Goal: Navigation & Orientation: Find specific page/section

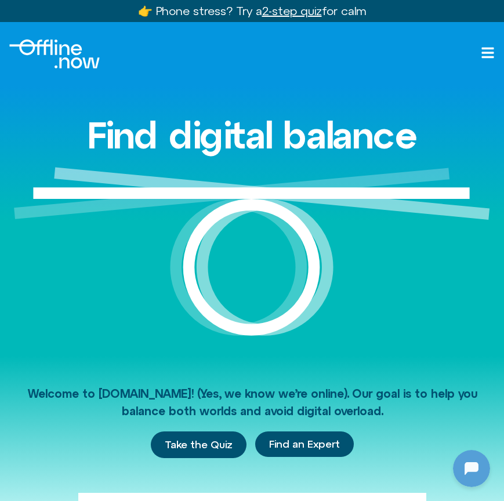
scroll to position [357, 0]
click at [482, 60] on div at bounding box center [488, 54] width 14 height 16
click at [480, 58] on div at bounding box center [251, 53] width 485 height 29
click at [499, 39] on div at bounding box center [252, 54] width 504 height 64
click at [489, 51] on icon at bounding box center [488, 53] width 14 height 14
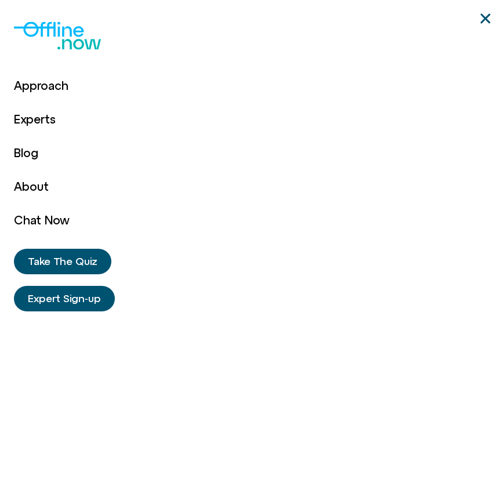
click at [489, 51] on div "Approach Experts Blog About Chat Now Approach Experts Blog About Chat Now Take …" at bounding box center [252, 250] width 476 height 501
click at [47, 86] on link "Approach" at bounding box center [42, 86] width 56 height 34
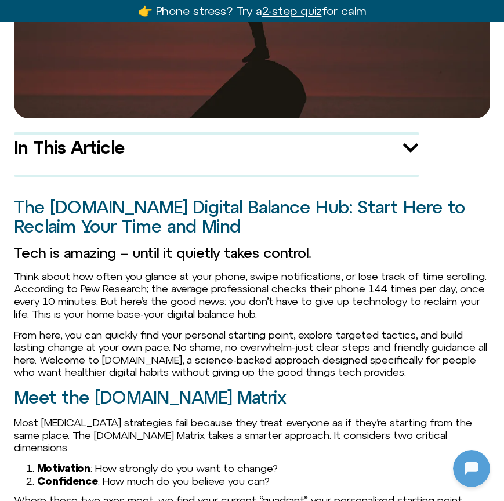
scroll to position [577, 0]
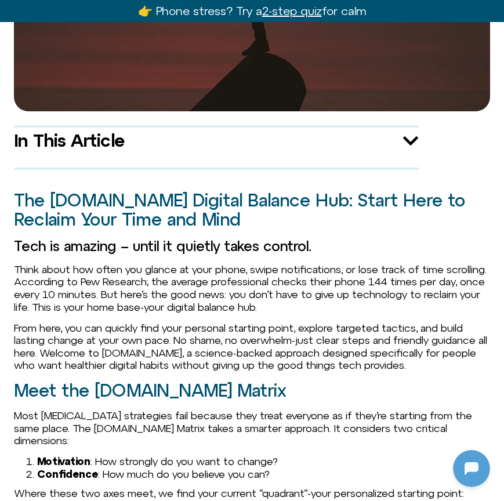
click at [409, 136] on icon "Open table of contents" at bounding box center [410, 140] width 15 height 9
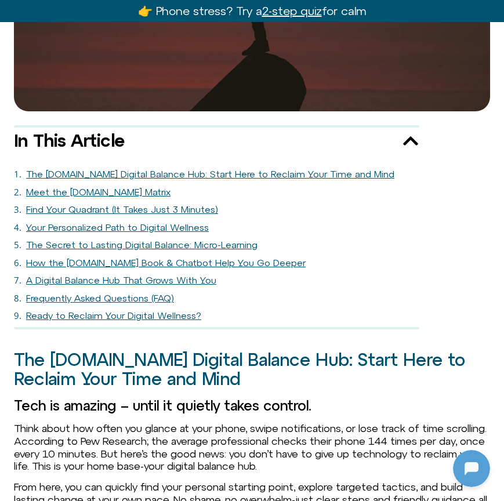
click at [409, 132] on icon "Close table of contents" at bounding box center [410, 140] width 17 height 17
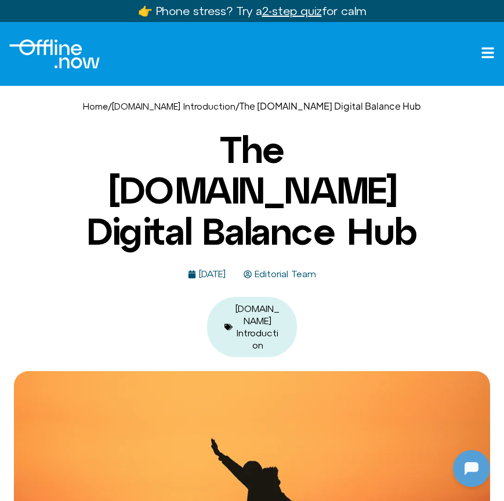
scroll to position [0, 0]
click at [481, 57] on icon at bounding box center [488, 53] width 14 height 14
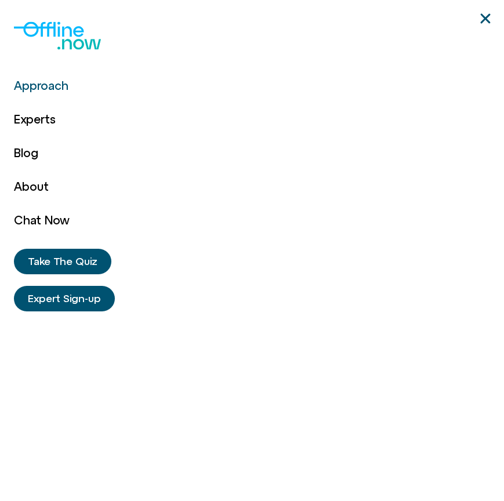
click at [482, 23] on icon "Close" at bounding box center [485, 19] width 14 height 14
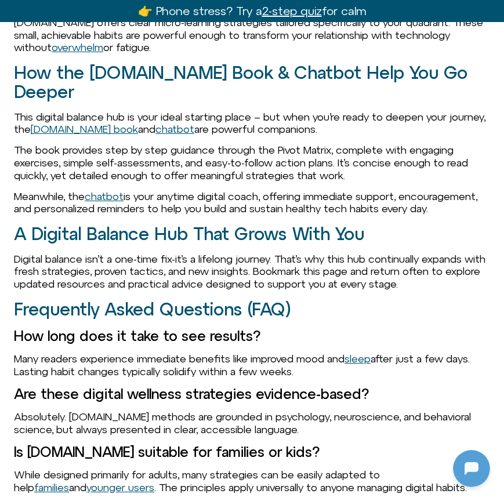
scroll to position [1692, 0]
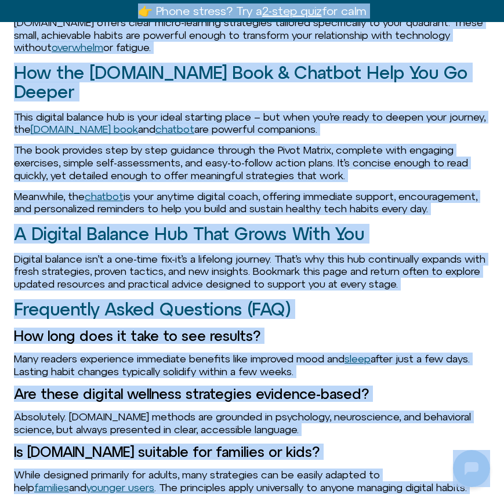
click at [342, 191] on p "Meanwhile, the chatbot is your anytime digital coach, offering immediate suppor…" at bounding box center [252, 202] width 476 height 25
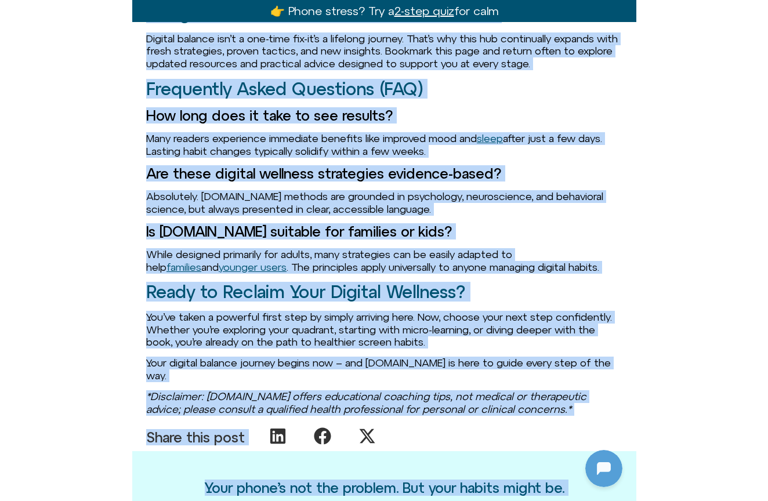
scroll to position [1935, 0]
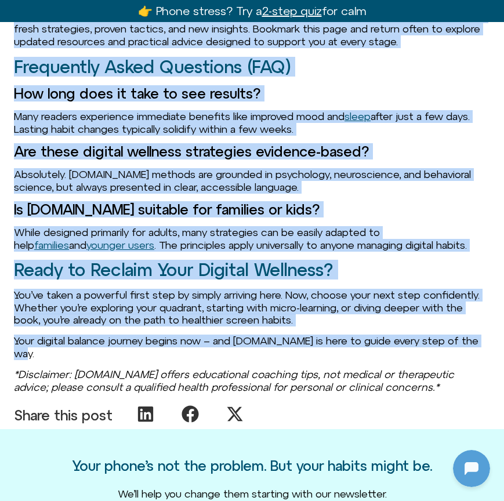
drag, startPoint x: 17, startPoint y: 234, endPoint x: 381, endPoint y: 329, distance: 376.2
copy div "Lor Ipsumdo.sit Ametcon Adipisc Eli: Seddo Eius te Incidid Utla Etdo mag Aliq E…"
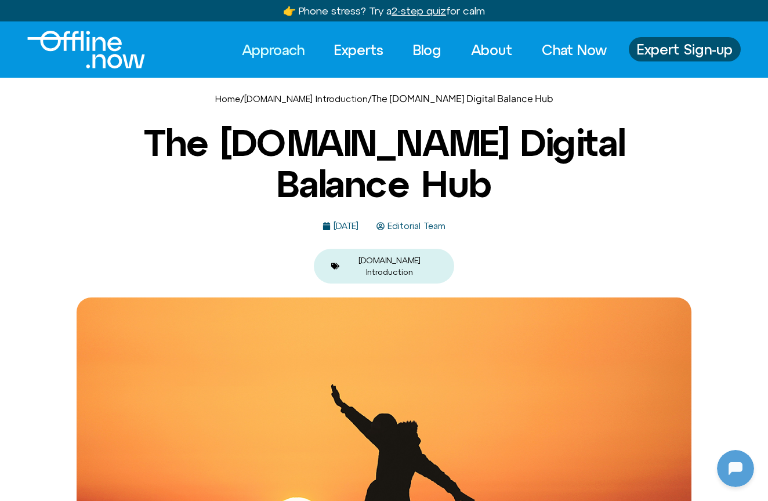
scroll to position [0, 0]
click at [67, 58] on img "Logo" at bounding box center [86, 50] width 118 height 38
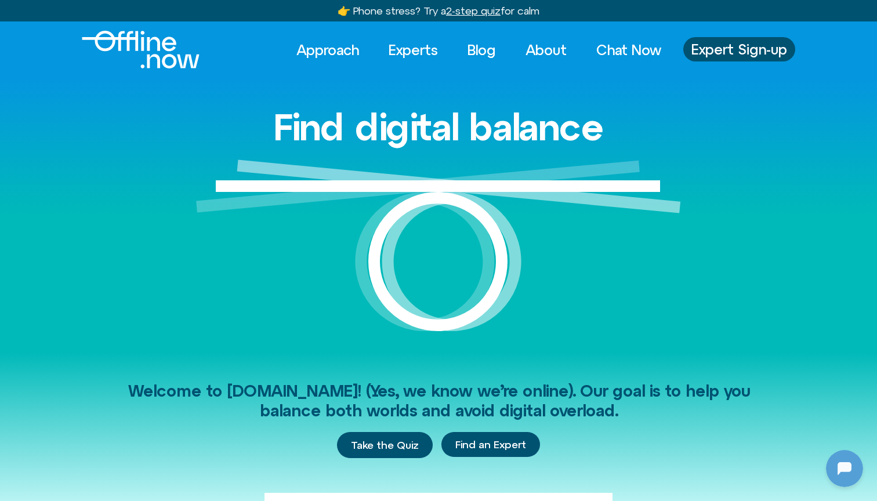
scroll to position [357, 0]
